Goal: Find contact information: Find contact information

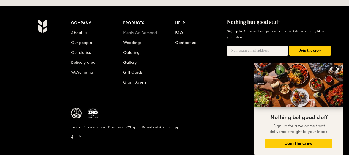
scroll to position [287, 0]
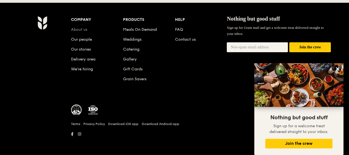
click at [78, 31] on link "About us" at bounding box center [79, 29] width 16 height 5
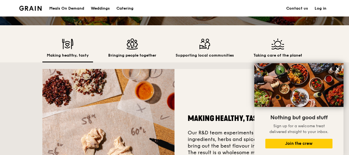
scroll to position [192, 0]
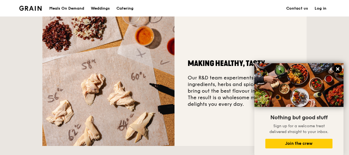
click at [335, 68] on icon at bounding box center [337, 69] width 5 height 5
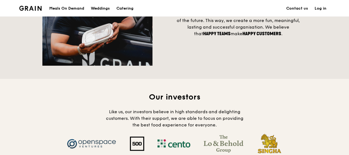
scroll to position [467, 0]
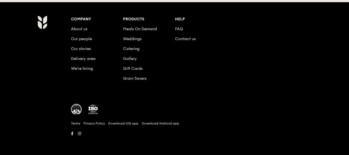
scroll to position [287, 0]
